Goal: Task Accomplishment & Management: Manage account settings

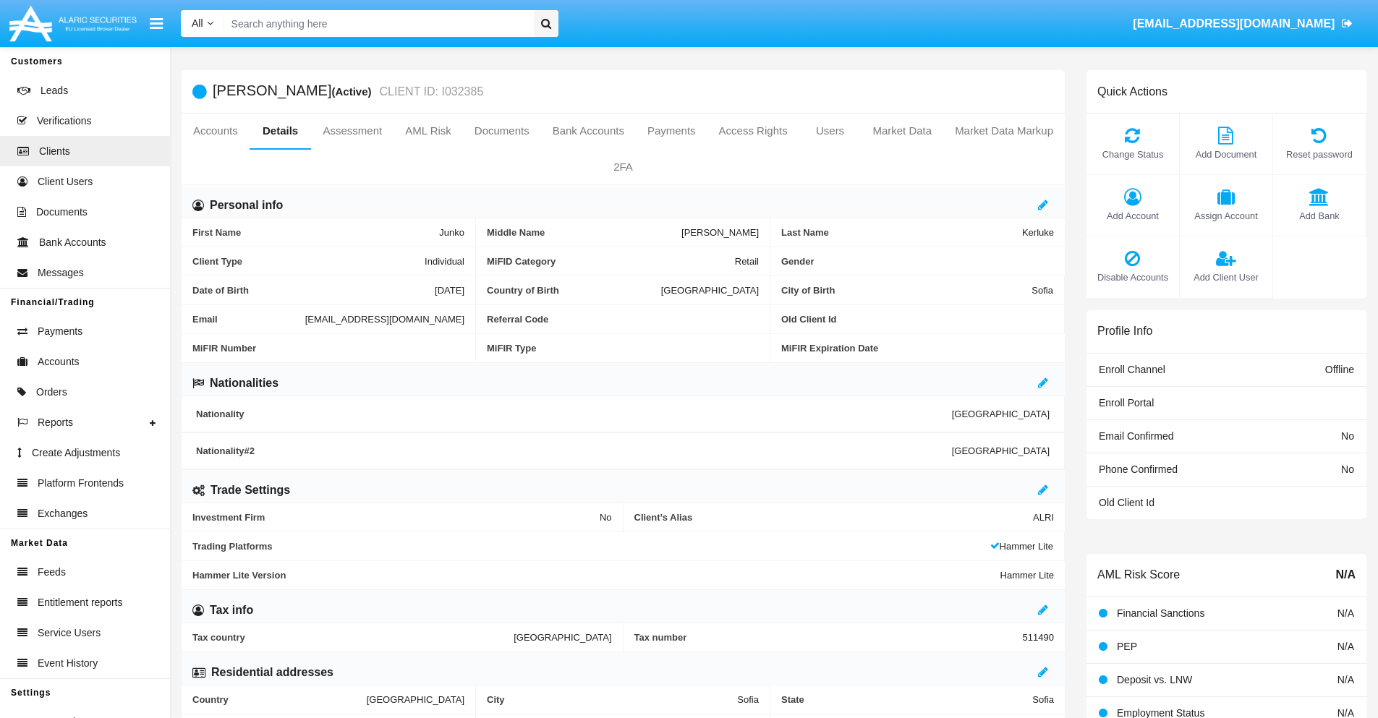
click at [902, 131] on link "Market Data" at bounding box center [902, 131] width 82 height 35
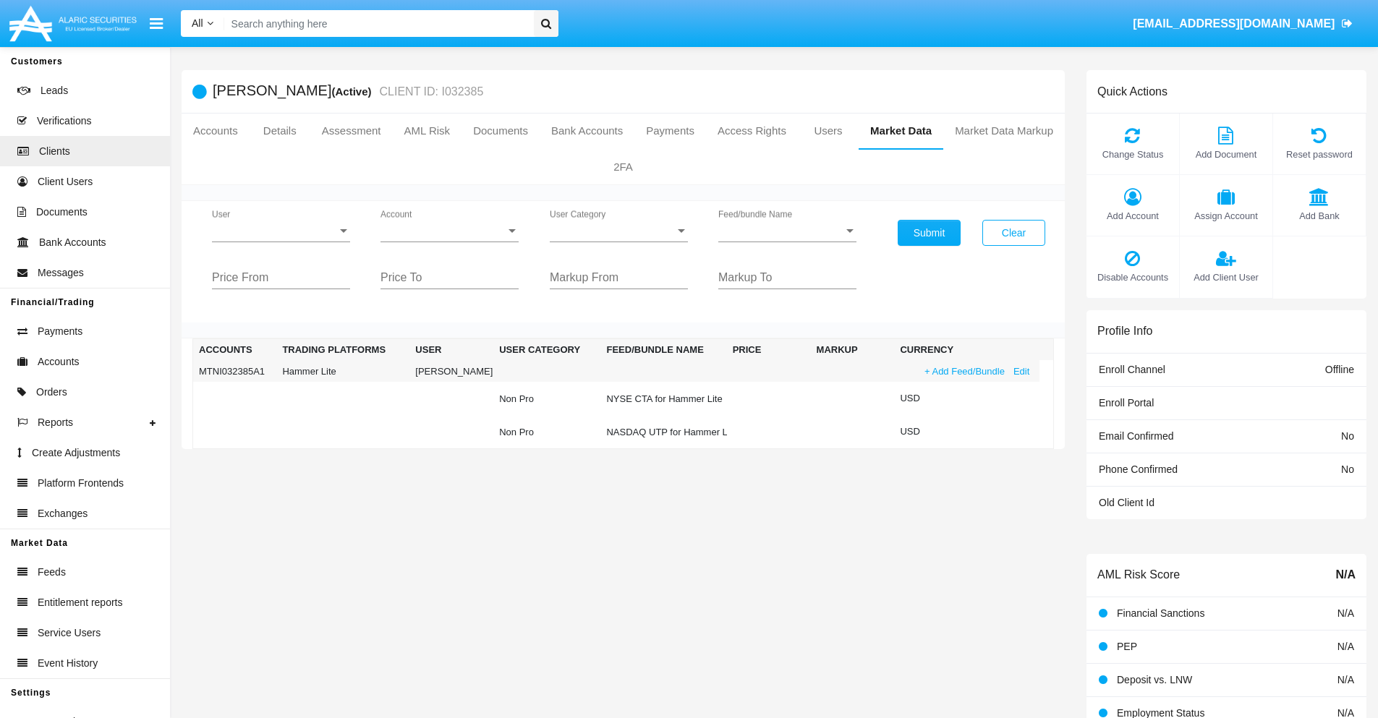
click at [963, 371] on link "+ Add Feed/Bundle" at bounding box center [964, 371] width 89 height 15
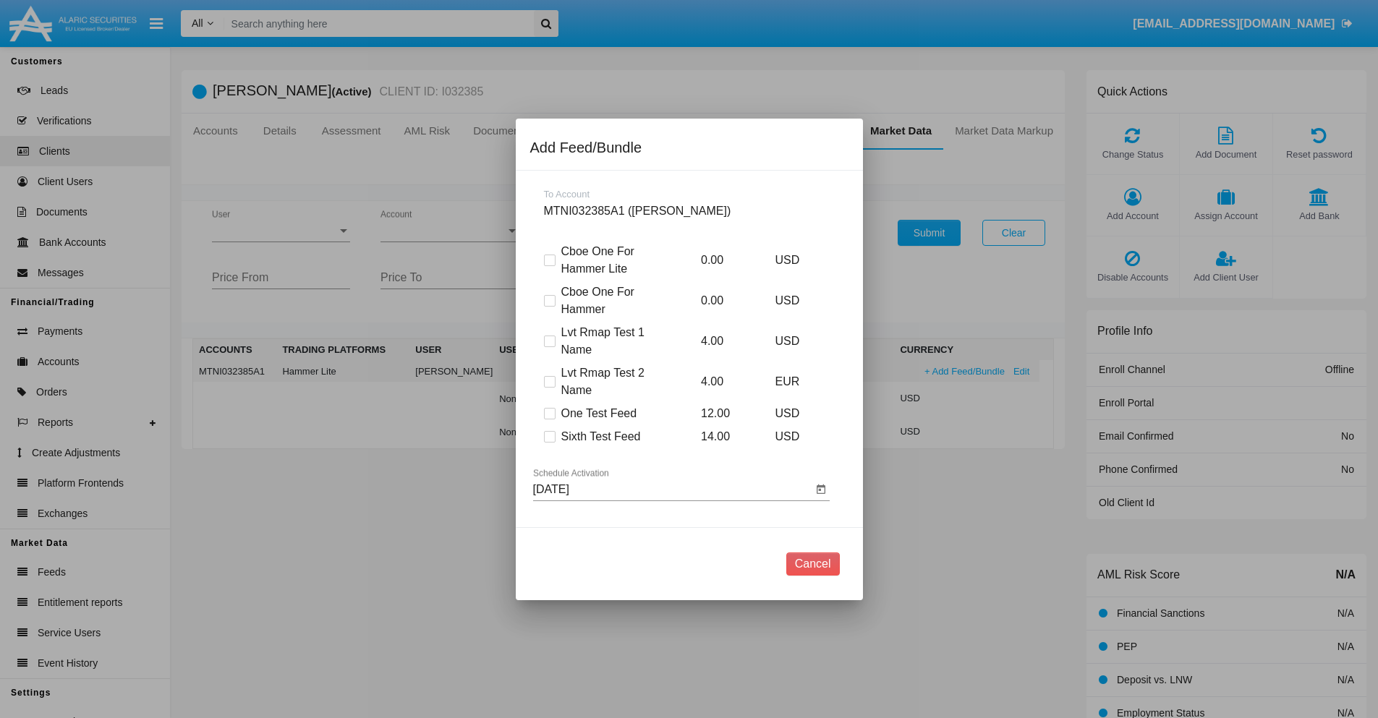
click at [549, 436] on span at bounding box center [550, 437] width 12 height 12
click at [549, 443] on input "Sixth Test Feed" at bounding box center [549, 443] width 1 height 1
checkbox input "true"
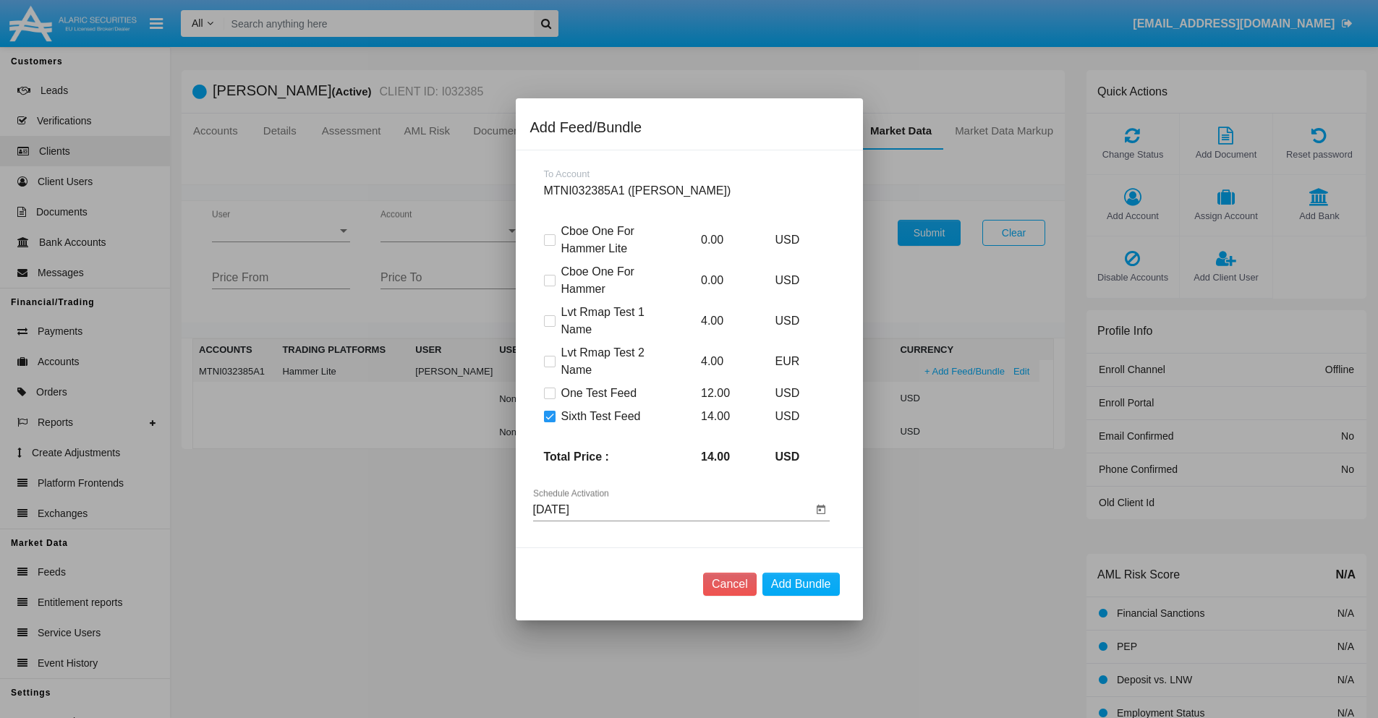
click at [672, 509] on input "[DATE]" at bounding box center [672, 509] width 279 height 13
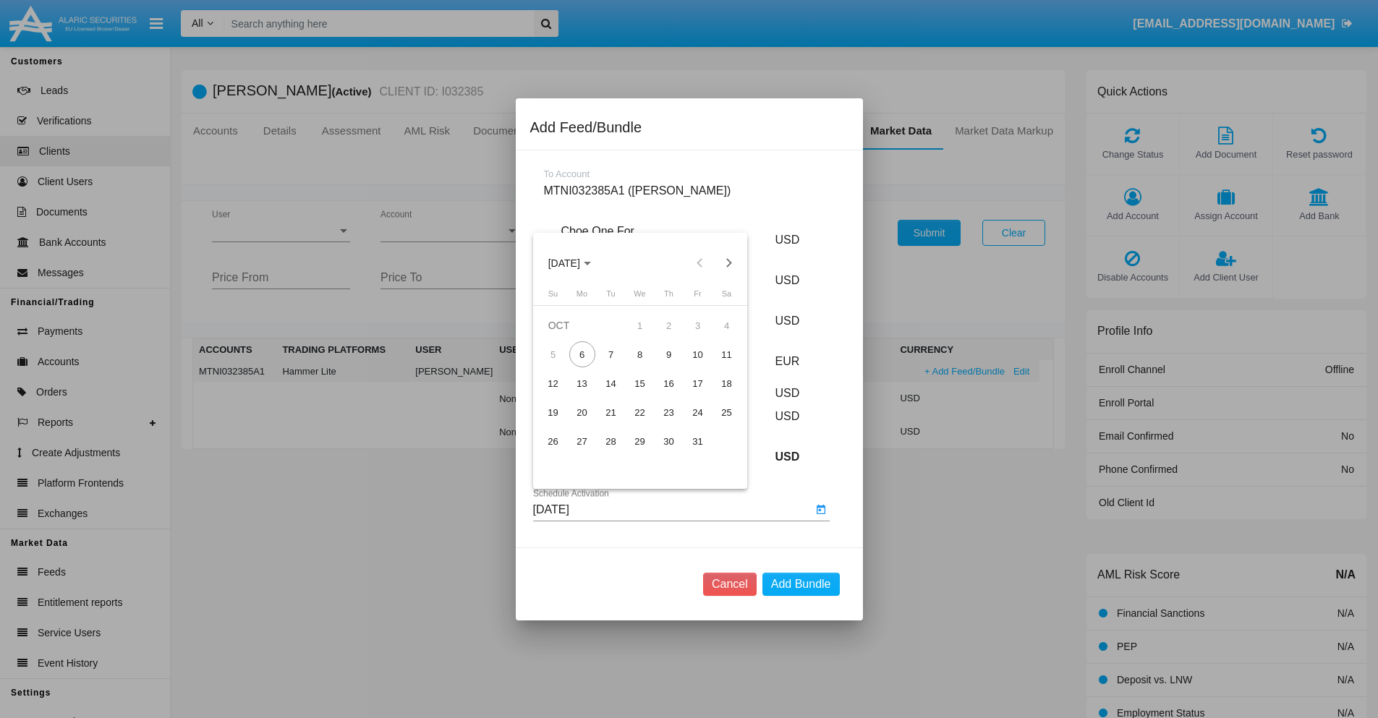
click at [577, 263] on span "[DATE]" at bounding box center [564, 264] width 32 height 12
click at [715, 394] on div "2027" at bounding box center [716, 395] width 46 height 26
click at [715, 394] on div "DEC" at bounding box center [716, 395] width 46 height 26
click at [639, 354] on div "8" at bounding box center [640, 354] width 26 height 26
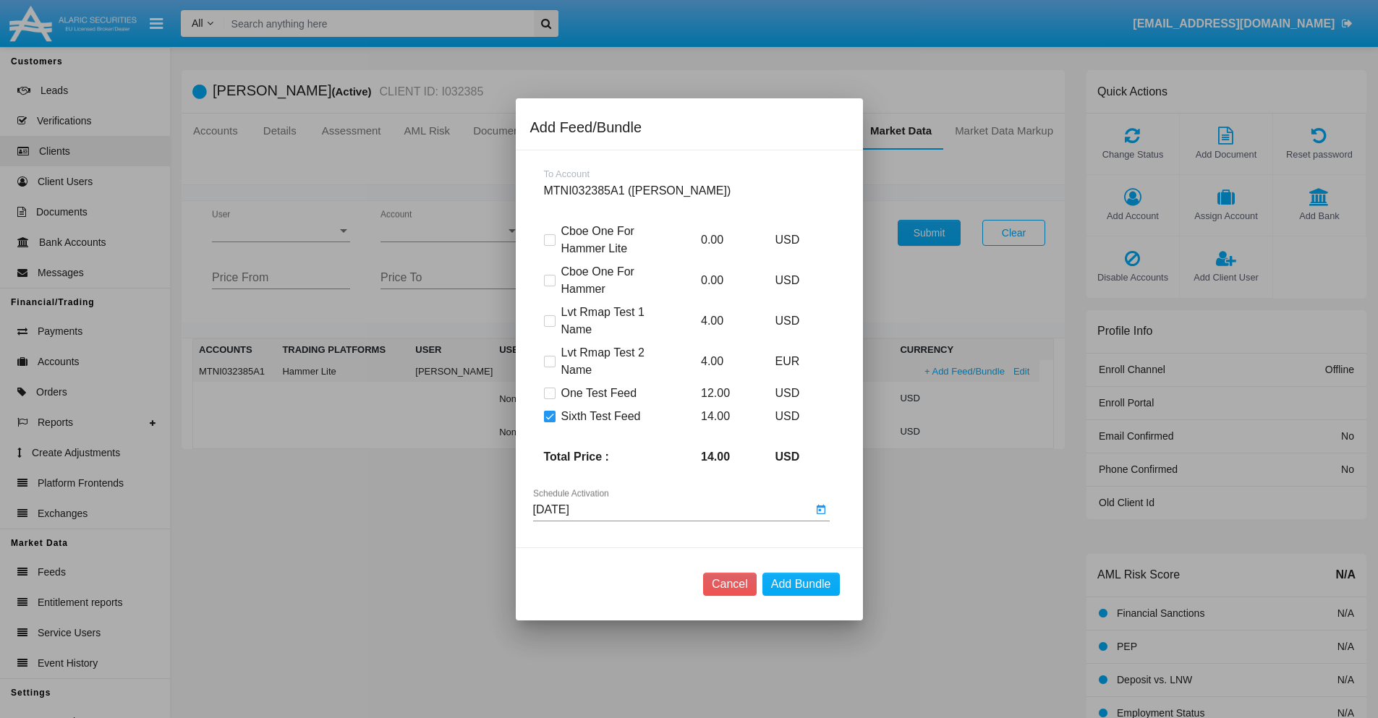
type input "[DATE]"
click at [801, 584] on button "Add Bundle" at bounding box center [800, 584] width 77 height 23
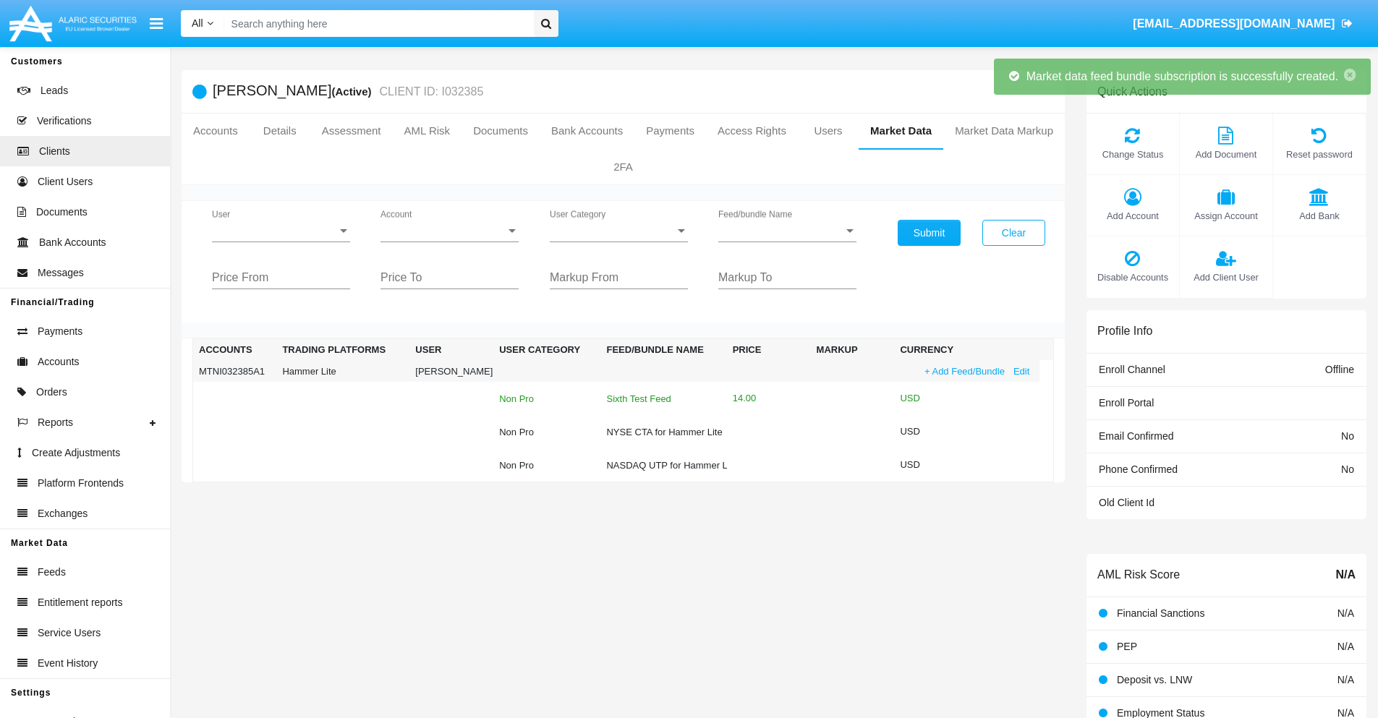
click at [661, 399] on div "Sixth Test Feed" at bounding box center [663, 398] width 114 height 9
